Goal: Task Accomplishment & Management: Complete application form

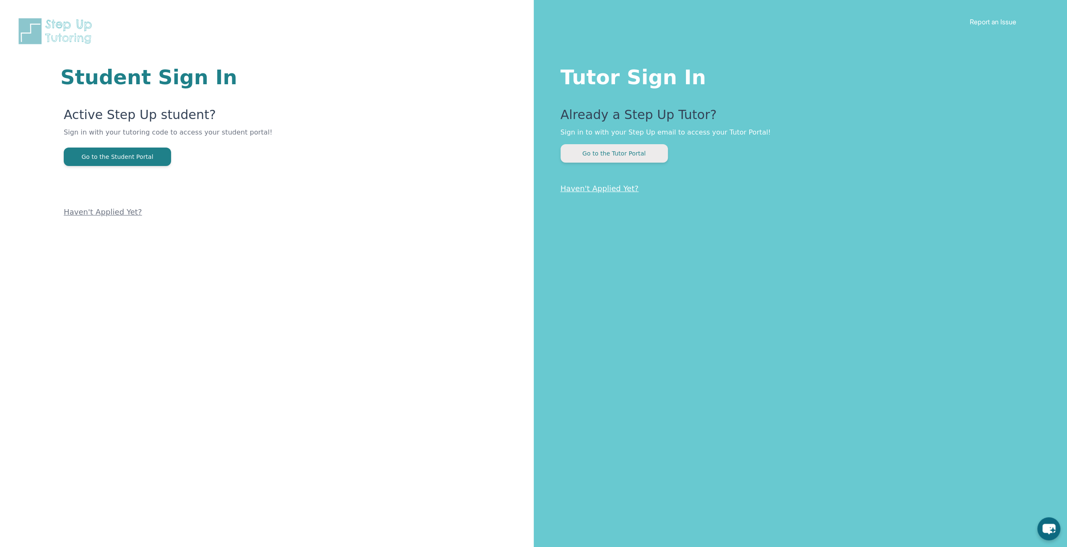
click at [641, 153] on button "Go to the Tutor Portal" at bounding box center [613, 153] width 107 height 18
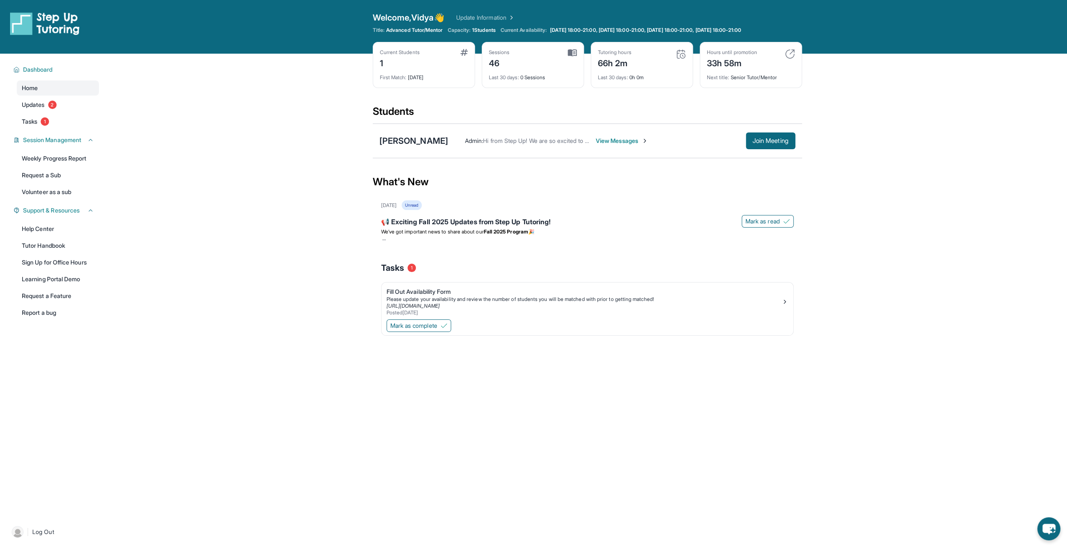
click at [619, 141] on span "View Messages" at bounding box center [622, 141] width 52 height 8
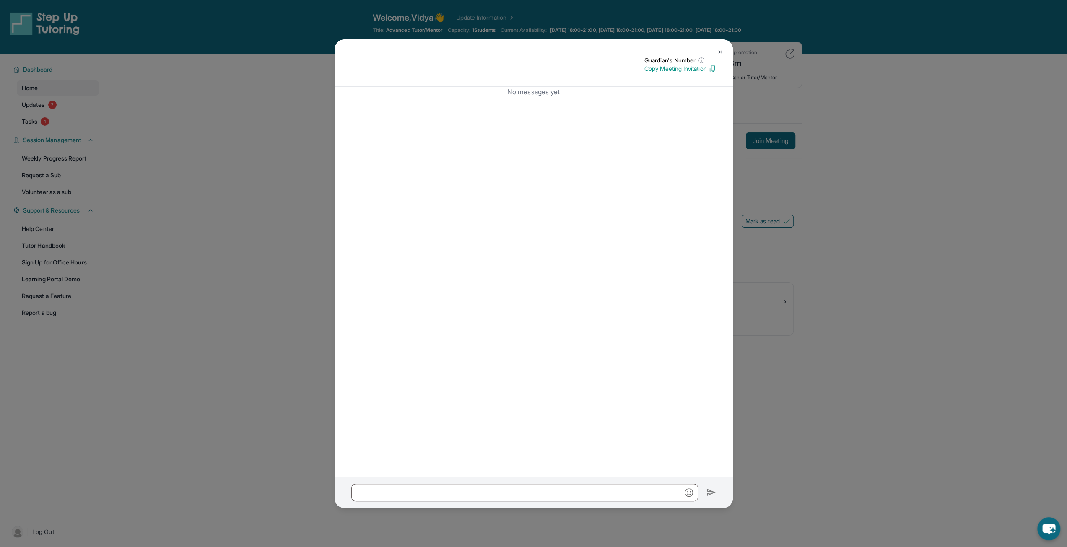
click at [719, 51] on img at bounding box center [720, 52] width 7 height 7
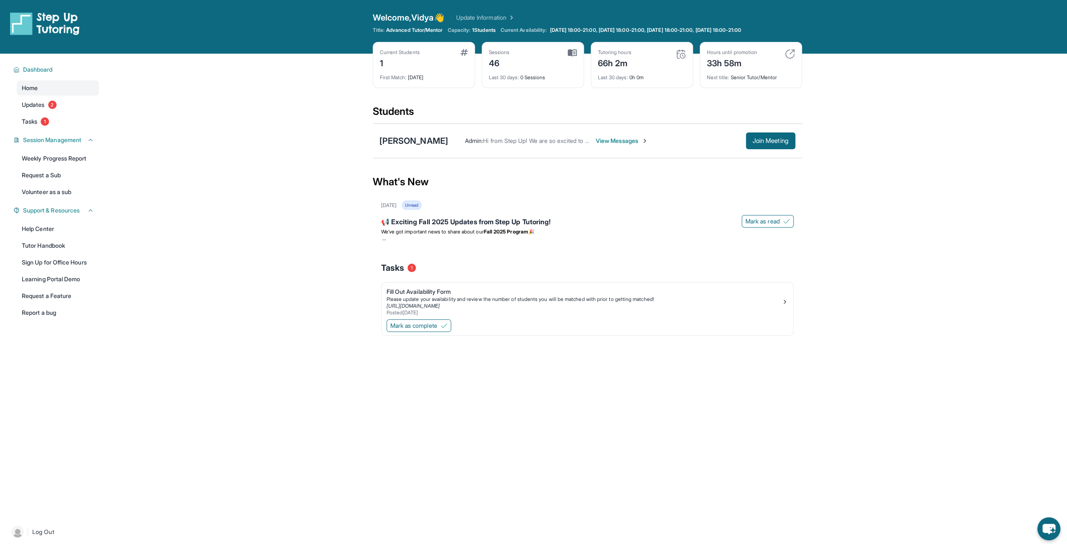
click at [624, 140] on span "View Messages" at bounding box center [622, 141] width 52 height 8
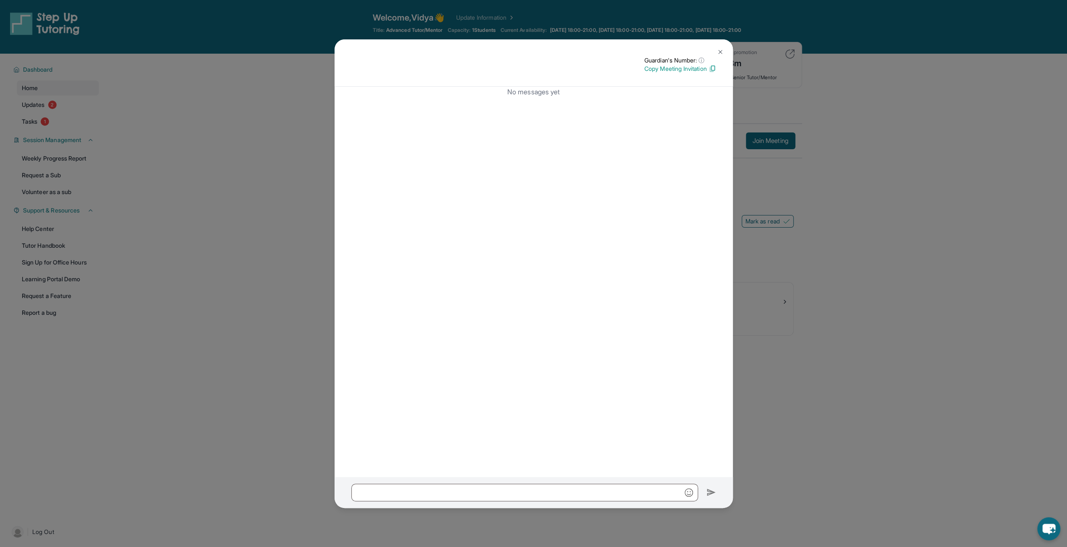
click at [672, 70] on p "Copy Meeting Invitation" at bounding box center [680, 69] width 72 height 8
click at [718, 51] on img at bounding box center [720, 52] width 7 height 7
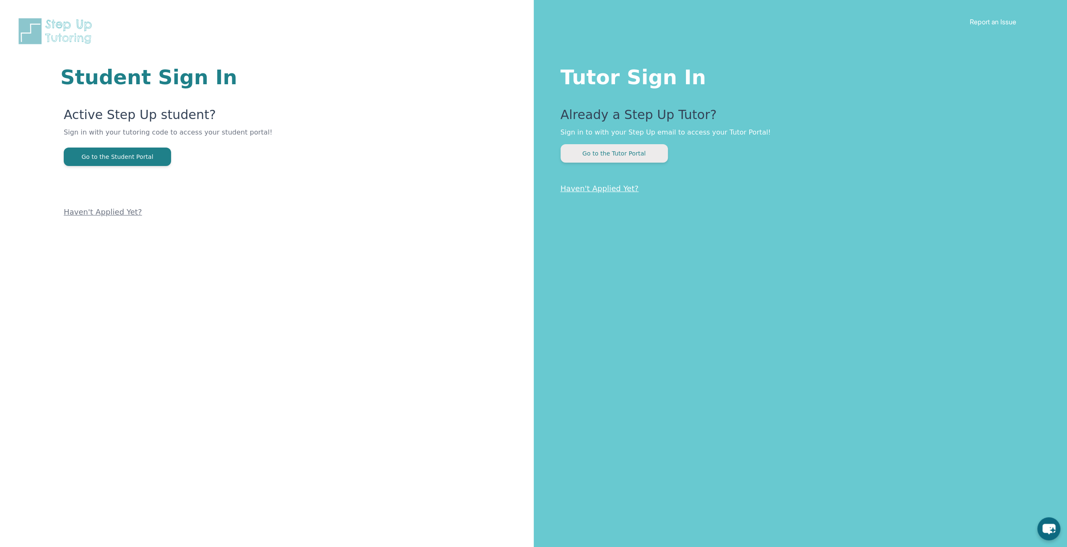
click at [606, 156] on button "Go to the Tutor Portal" at bounding box center [613, 153] width 107 height 18
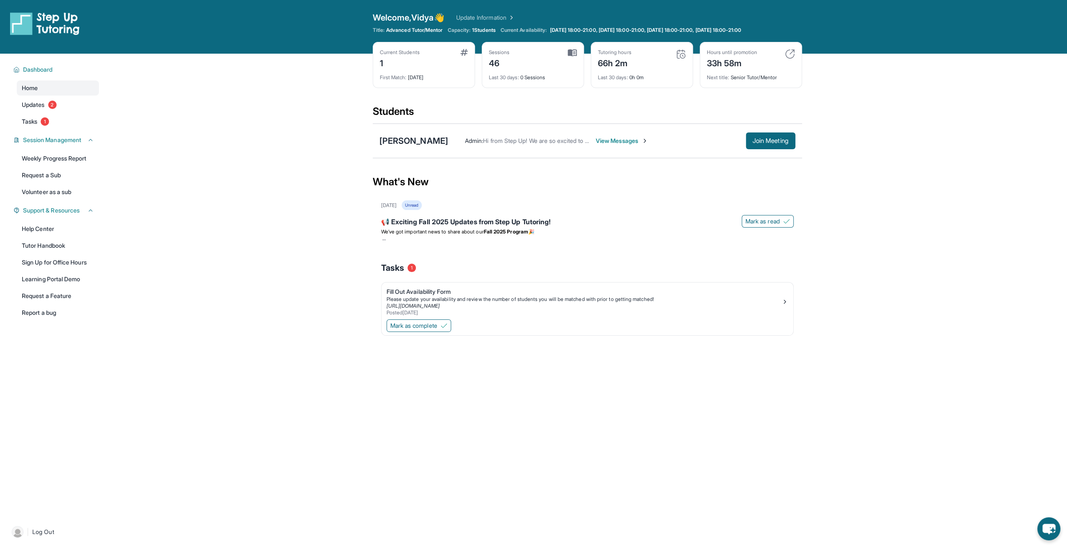
click at [618, 140] on span "View Messages" at bounding box center [622, 141] width 52 height 8
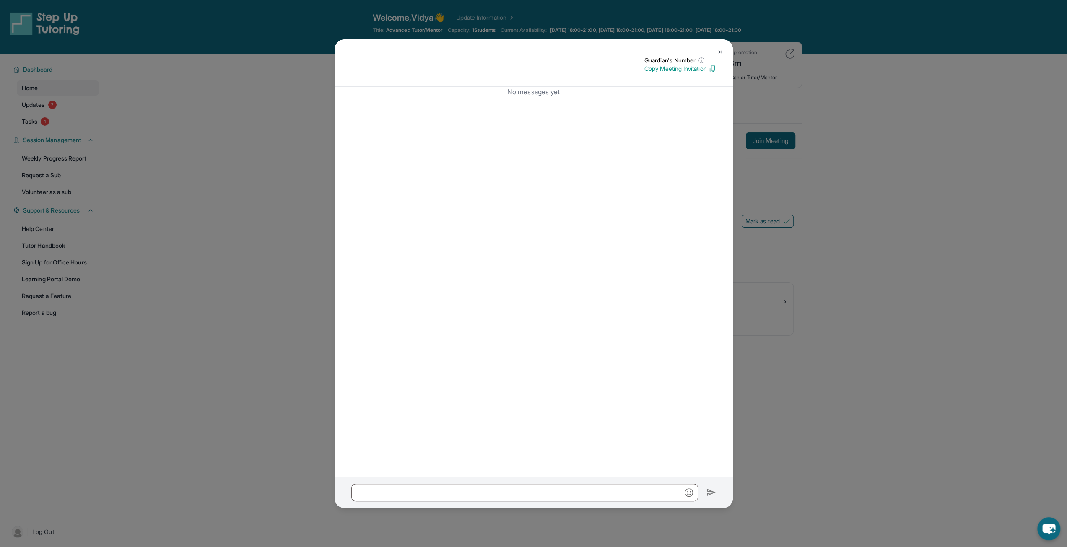
click at [722, 54] on img at bounding box center [720, 52] width 7 height 7
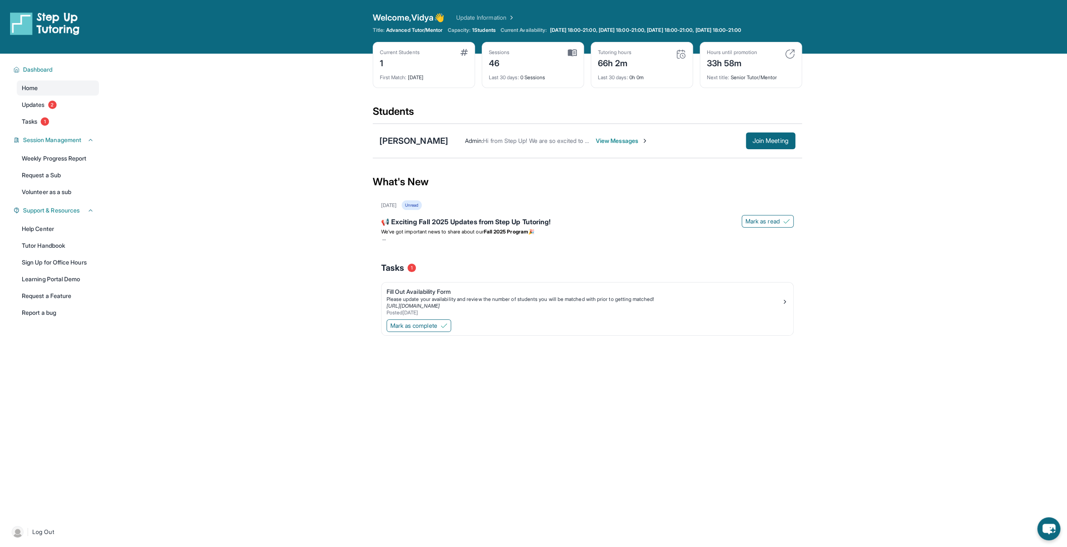
click at [502, 17] on link "Update Information" at bounding box center [485, 17] width 59 height 8
click at [437, 289] on div "Fill Out Availability Form" at bounding box center [583, 292] width 395 height 8
click at [415, 308] on div "[URL][DOMAIN_NAME]" at bounding box center [583, 306] width 395 height 7
click at [431, 307] on link "[URL][DOMAIN_NAME]" at bounding box center [412, 306] width 53 height 6
click at [30, 106] on span "Updates" at bounding box center [33, 105] width 23 height 8
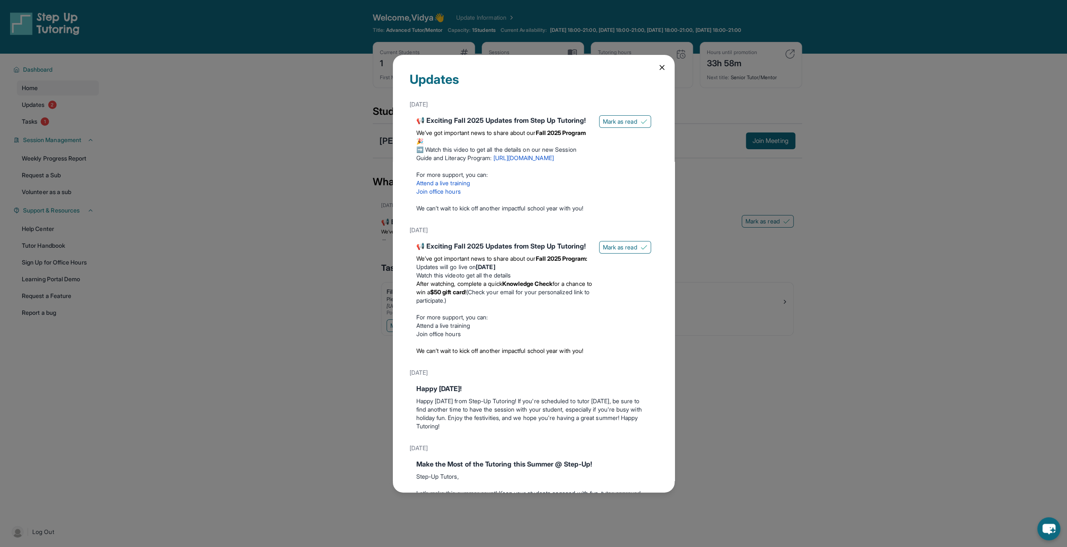
click at [658, 70] on icon at bounding box center [662, 67] width 8 height 8
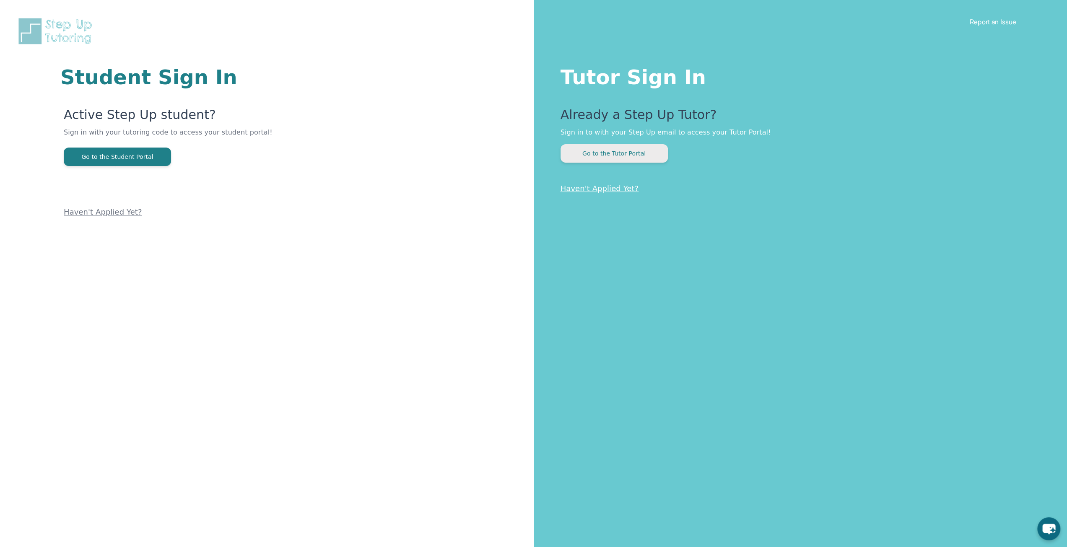
click at [610, 153] on button "Go to the Tutor Portal" at bounding box center [613, 153] width 107 height 18
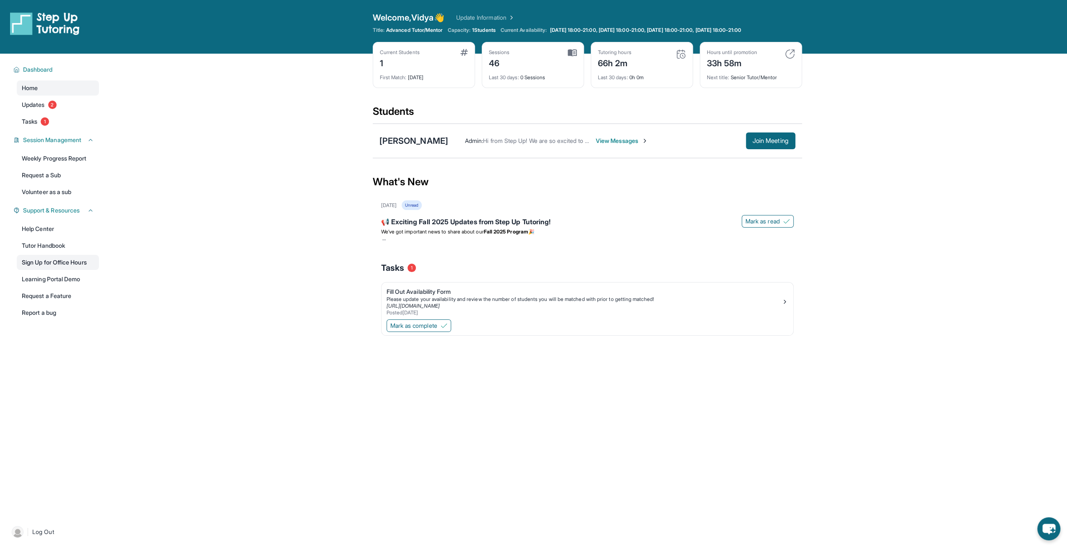
click at [41, 265] on link "Sign Up for Office Hours" at bounding box center [58, 262] width 82 height 15
click at [620, 140] on span "View Messages" at bounding box center [622, 141] width 52 height 8
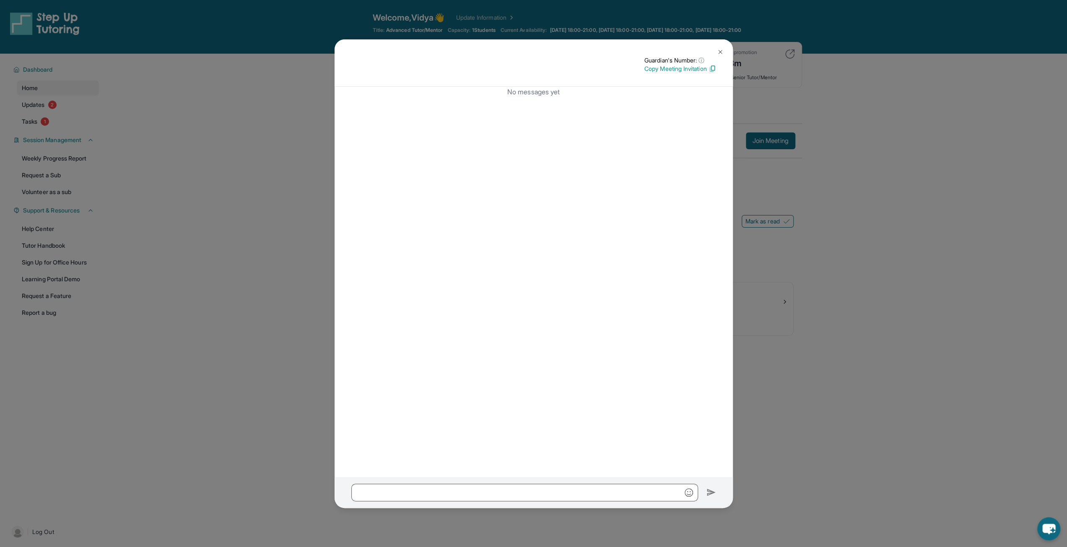
click at [720, 53] on img at bounding box center [720, 52] width 7 height 7
